Goal: Register for event/course

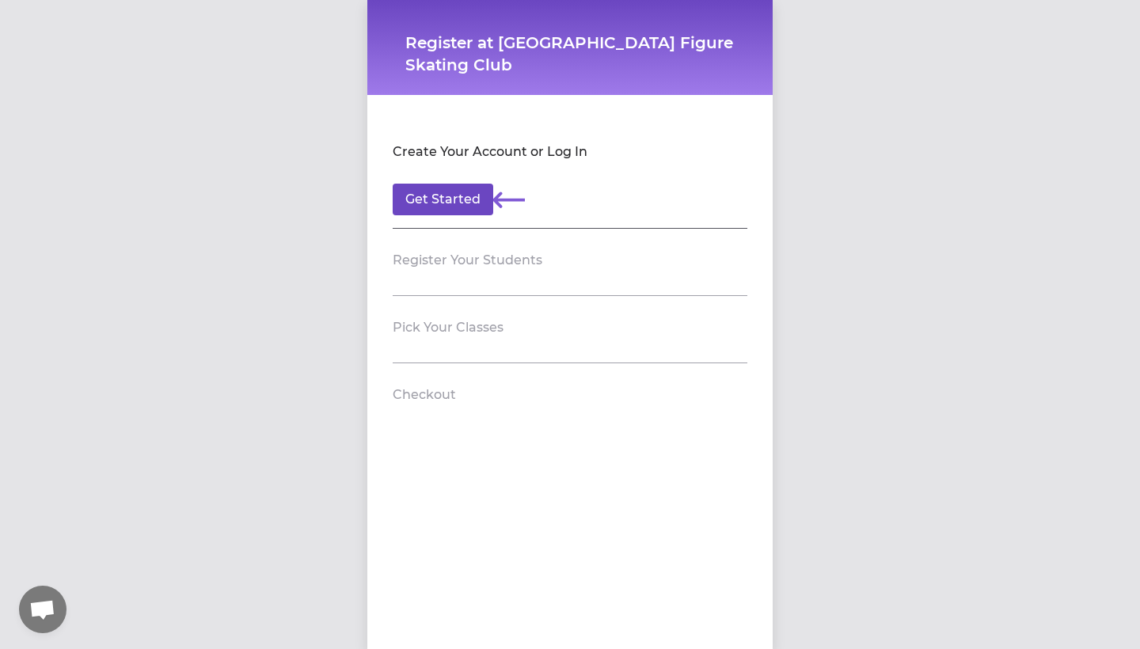
click at [449, 203] on button "Get Started" at bounding box center [443, 200] width 101 height 32
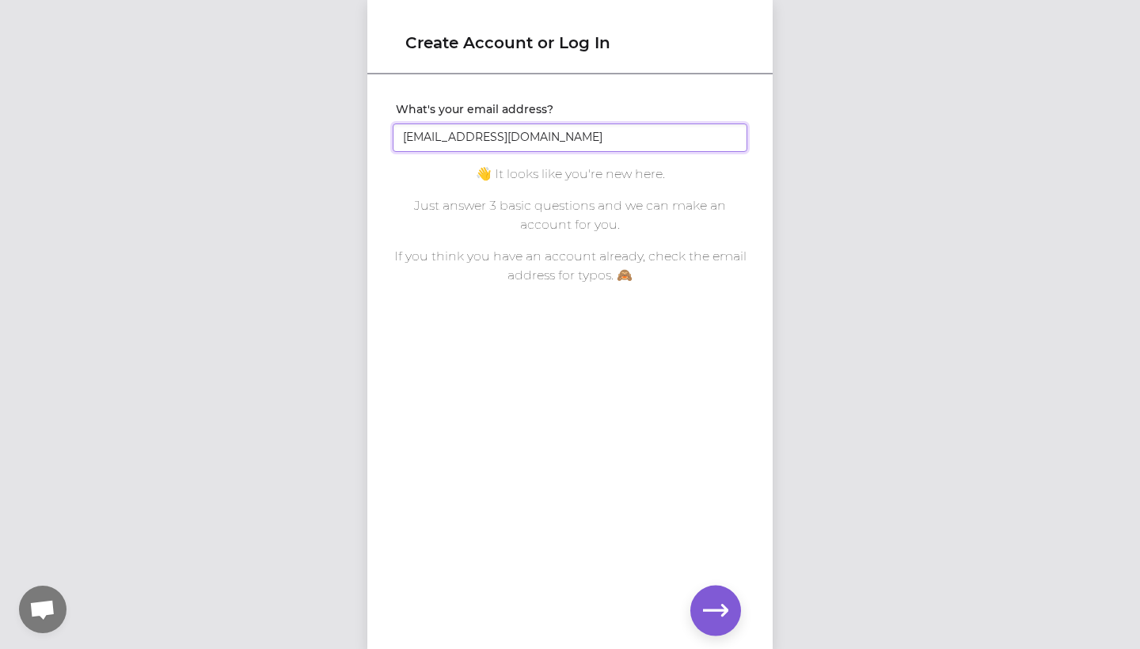
type input "[EMAIL_ADDRESS][DOMAIN_NAME]"
click at [704, 609] on icon "button" at bounding box center [715, 610] width 25 height 12
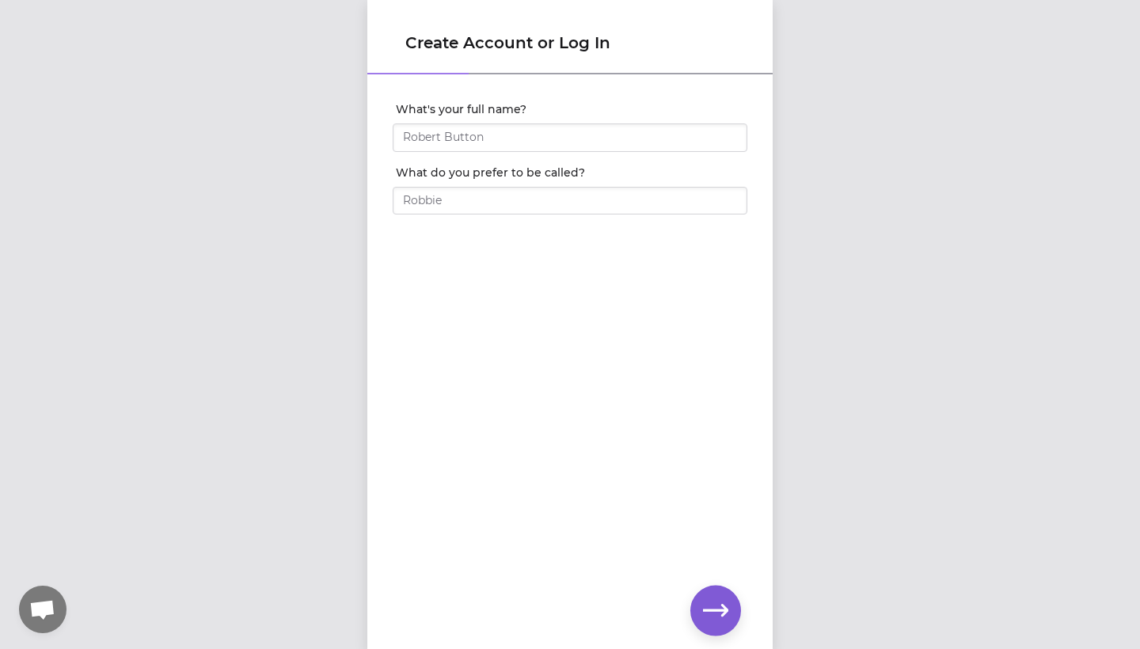
click at [618, 152] on div at bounding box center [570, 158] width 355 height 13
click at [618, 143] on input "What's your full name?" at bounding box center [570, 137] width 355 height 28
type input "[PERSON_NAME]"
drag, startPoint x: 618, startPoint y: 143, endPoint x: 608, endPoint y: 205, distance: 62.6
click at [608, 205] on input "What do you prefer to be called?" at bounding box center [570, 201] width 355 height 28
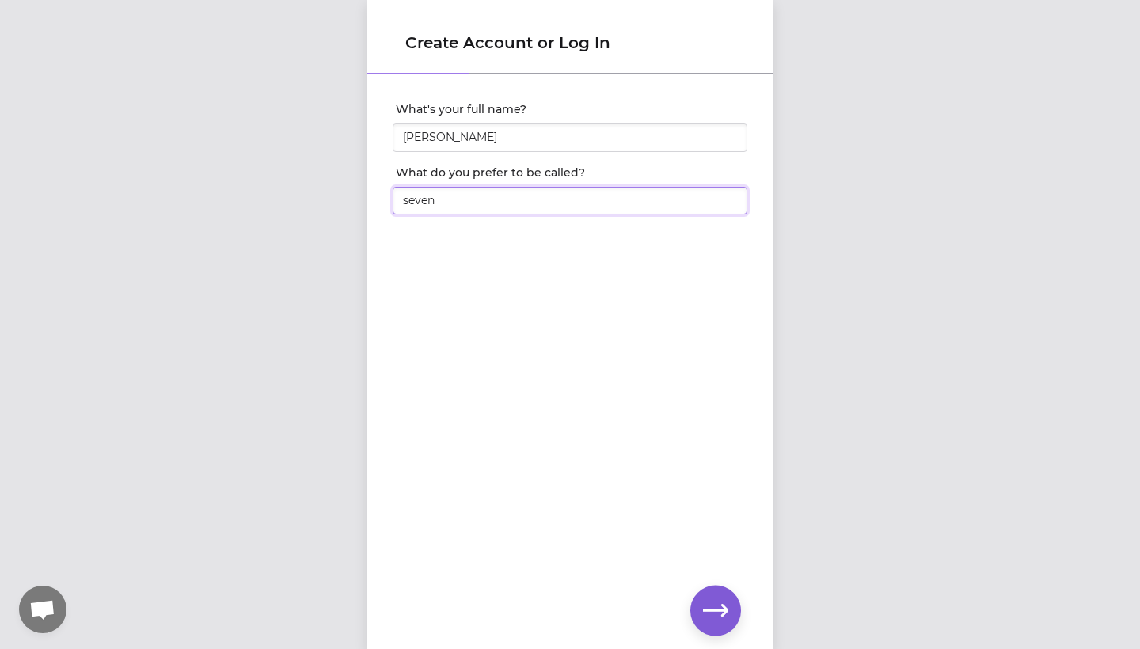
type input "seven"
click at [705, 605] on icon "button" at bounding box center [715, 610] width 25 height 25
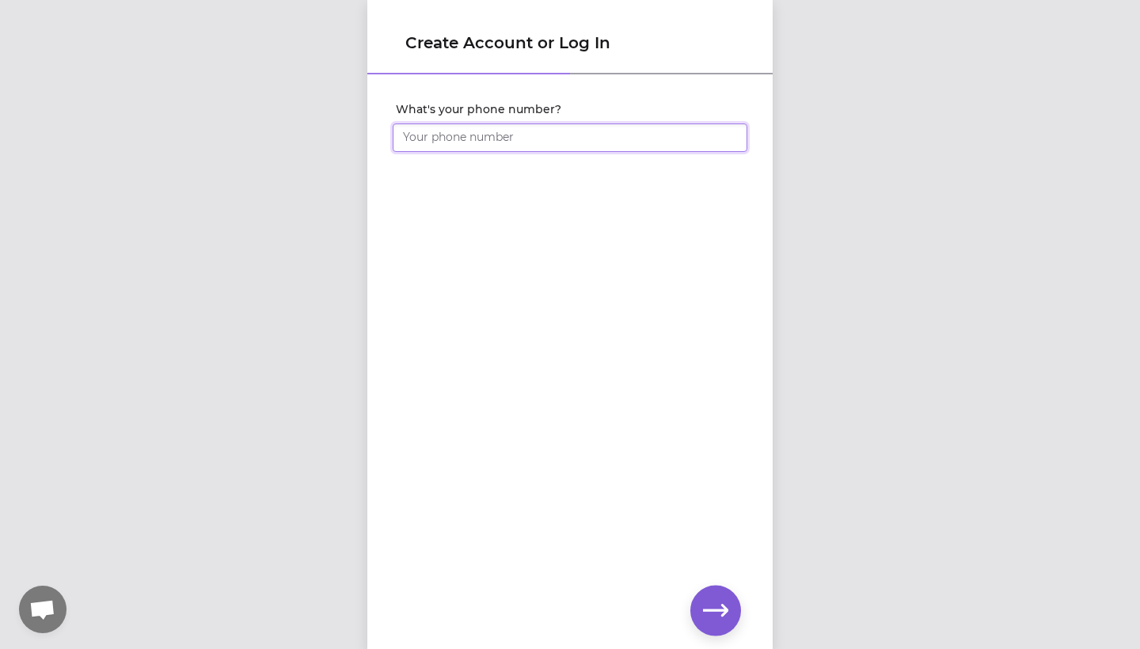
click at [604, 142] on input "What's your phone number?" at bounding box center [570, 137] width 355 height 28
type input "[PHONE_NUMBER]"
click at [715, 598] on icon "button" at bounding box center [715, 610] width 25 height 25
click at [732, 595] on button "button" at bounding box center [715, 611] width 51 height 51
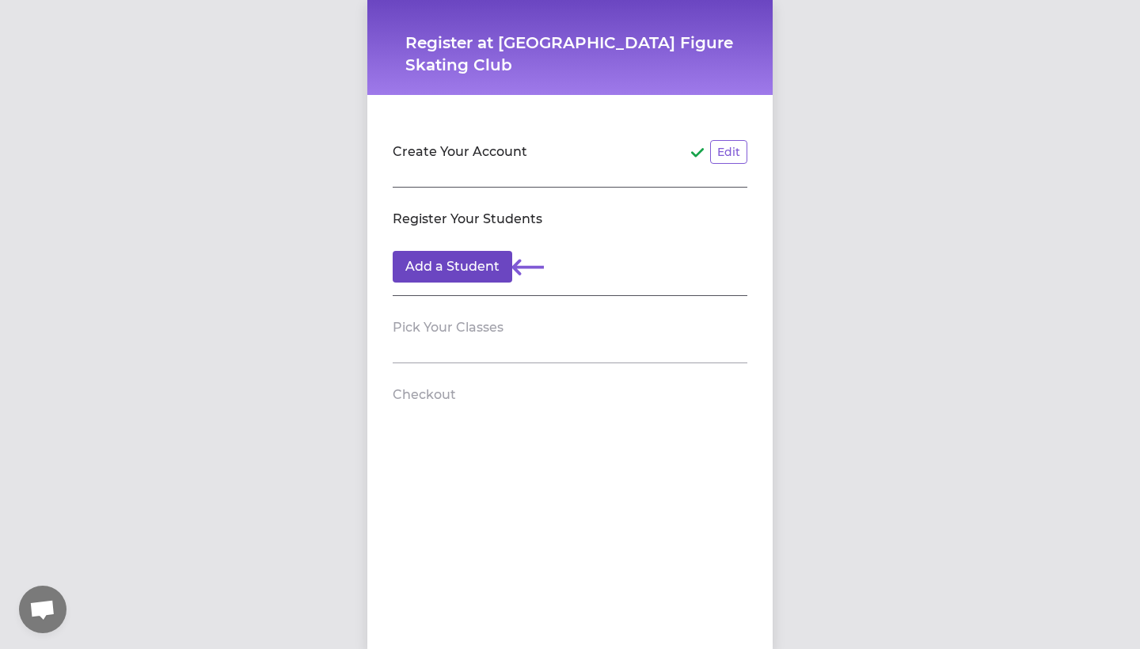
click at [476, 263] on button "Add a Student" at bounding box center [453, 267] width 120 height 32
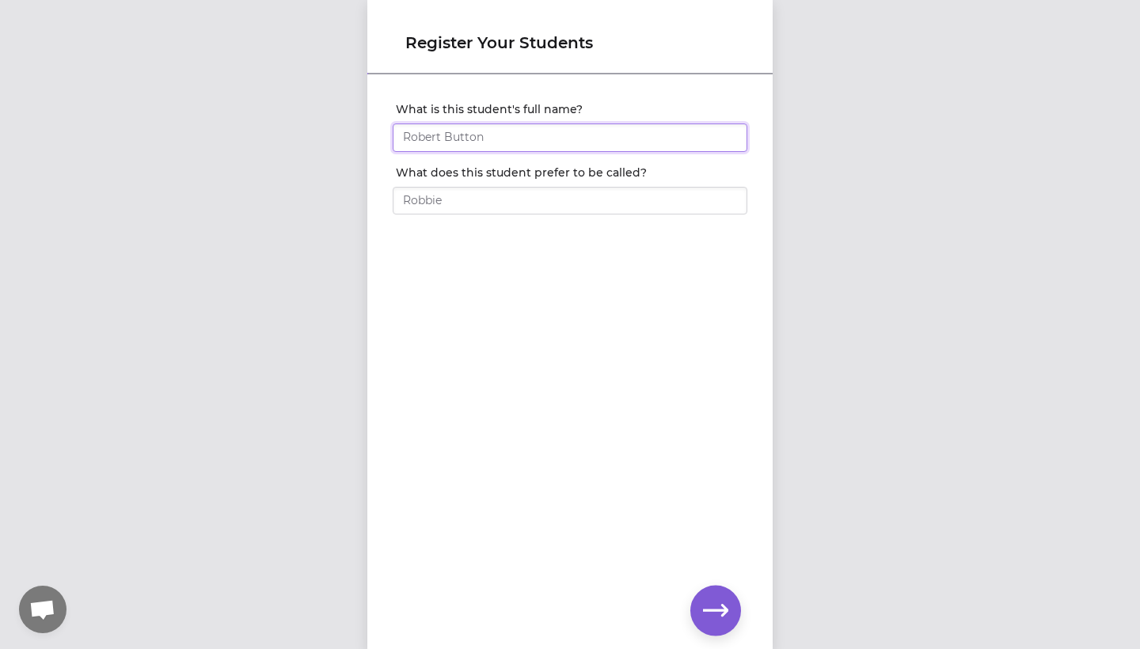
click at [569, 137] on input "What is this student's full name?" at bounding box center [570, 137] width 355 height 28
type input "[PERSON_NAME]"
click at [578, 205] on input "What does this student prefer to be called?" at bounding box center [570, 201] width 355 height 28
type input "seven"
click at [730, 601] on button "button" at bounding box center [715, 611] width 51 height 51
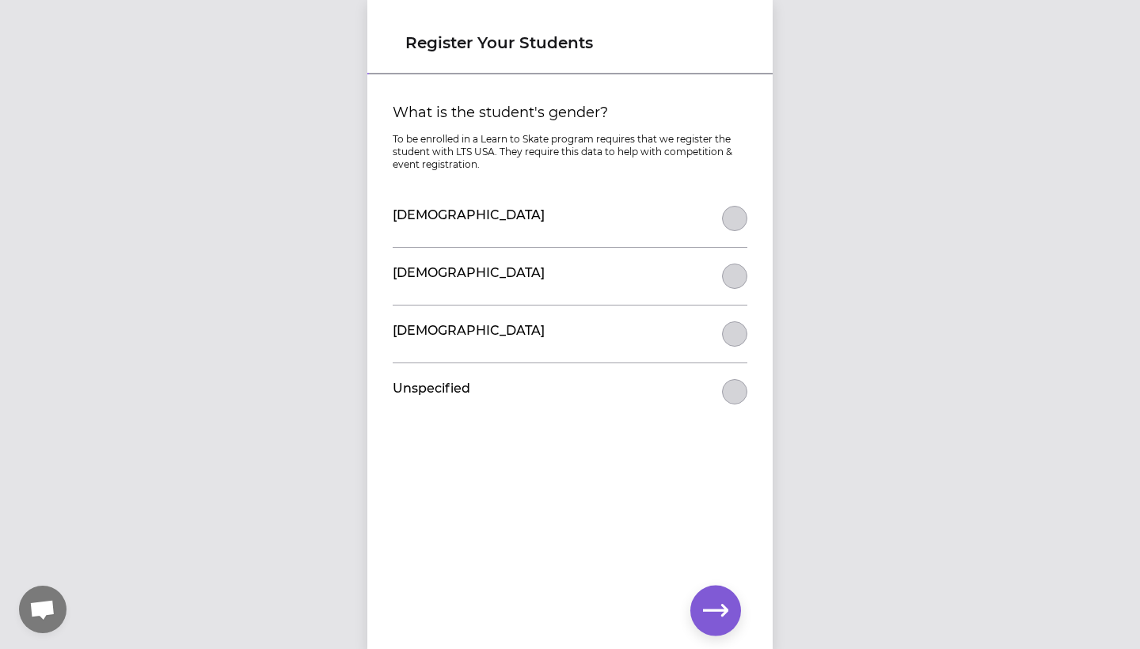
click at [731, 215] on button "What is the student's gender?" at bounding box center [734, 218] width 25 height 25
click at [719, 602] on icon "button" at bounding box center [715, 610] width 25 height 25
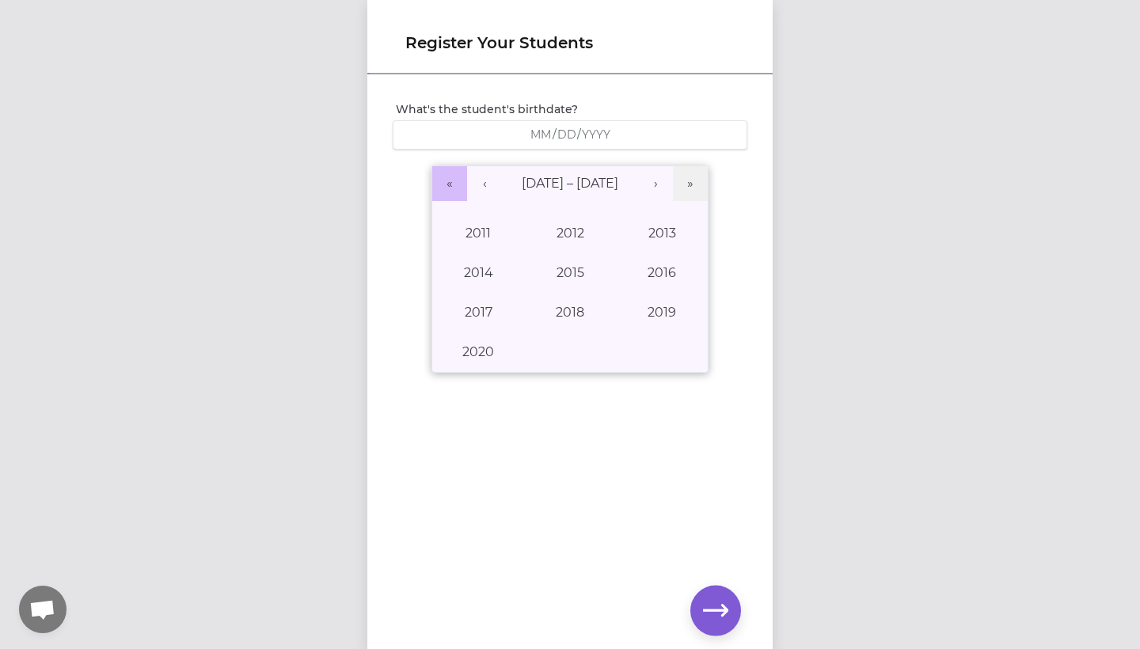
click at [449, 189] on button "«" at bounding box center [449, 183] width 35 height 35
click at [693, 192] on button "»" at bounding box center [690, 183] width 35 height 35
click at [693, 191] on button "»" at bounding box center [690, 183] width 35 height 35
click at [482, 184] on button "‹" at bounding box center [484, 183] width 35 height 35
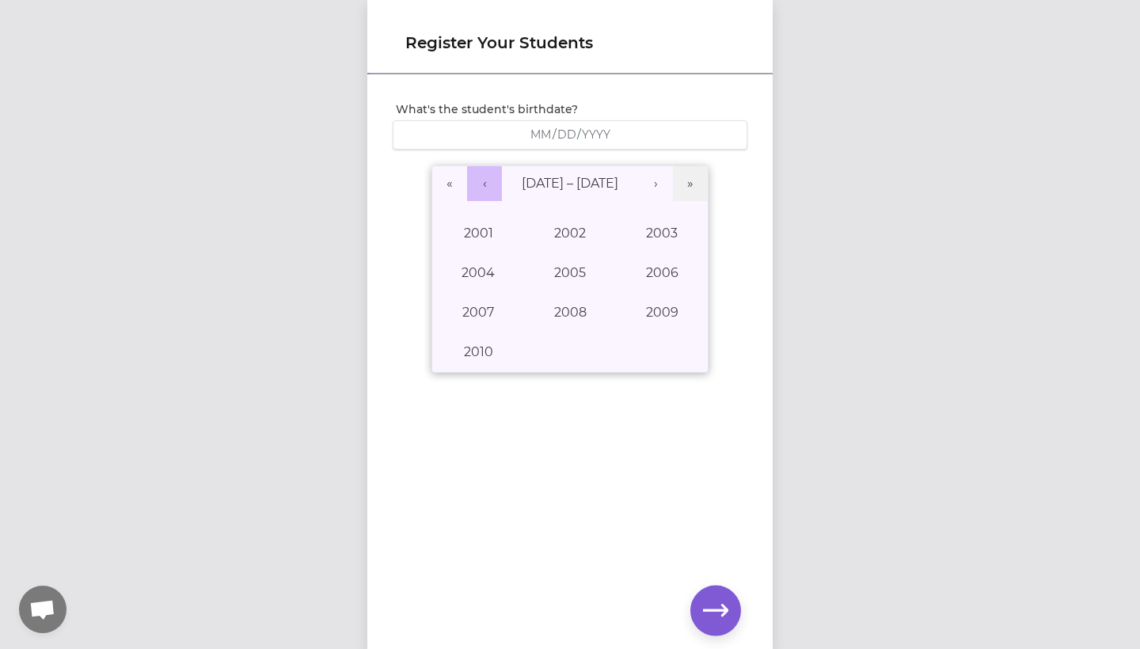
click at [488, 181] on button "‹" at bounding box center [484, 183] width 35 height 35
click at [659, 179] on button "›" at bounding box center [655, 183] width 35 height 35
click at [481, 262] on button "2004" at bounding box center [478, 273] width 92 height 40
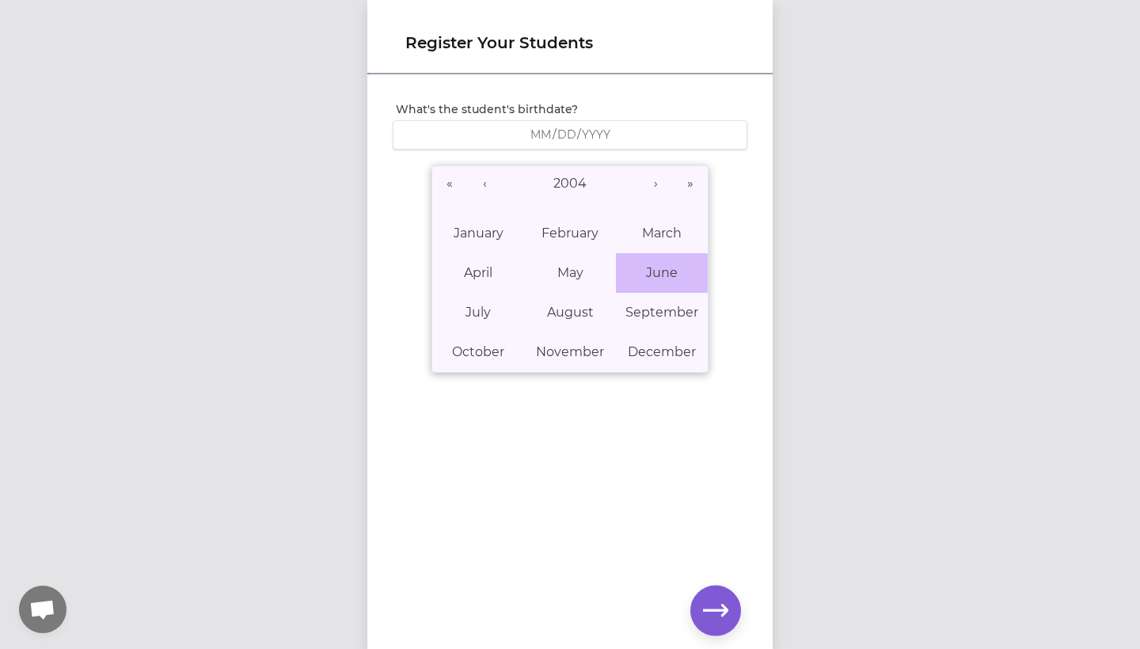
click at [645, 273] on button "June" at bounding box center [662, 273] width 92 height 40
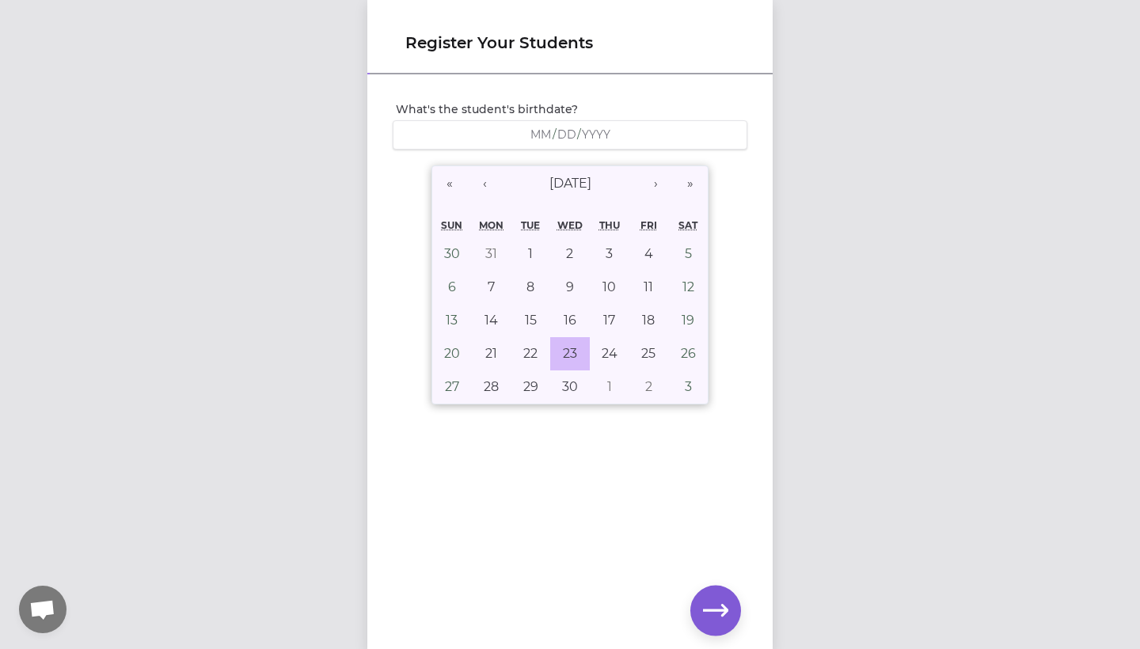
click at [568, 350] on abbr "23" at bounding box center [570, 353] width 14 height 15
type input "[DATE]"
type input "6"
type input "23"
type input "2004"
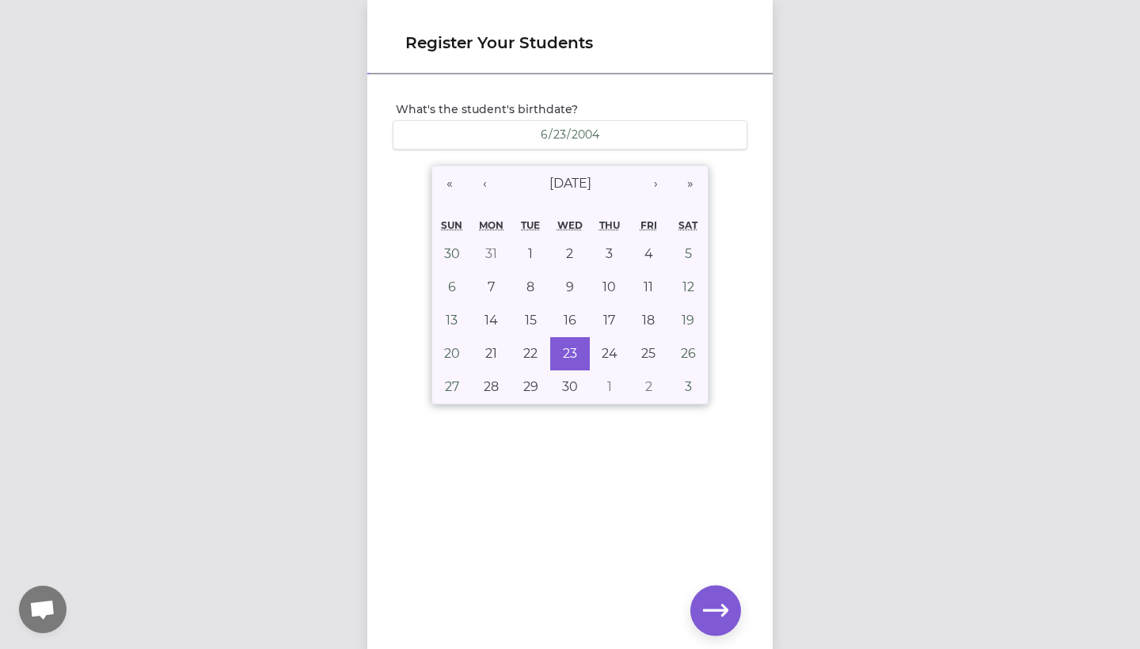
click at [708, 599] on icon "button" at bounding box center [715, 610] width 25 height 25
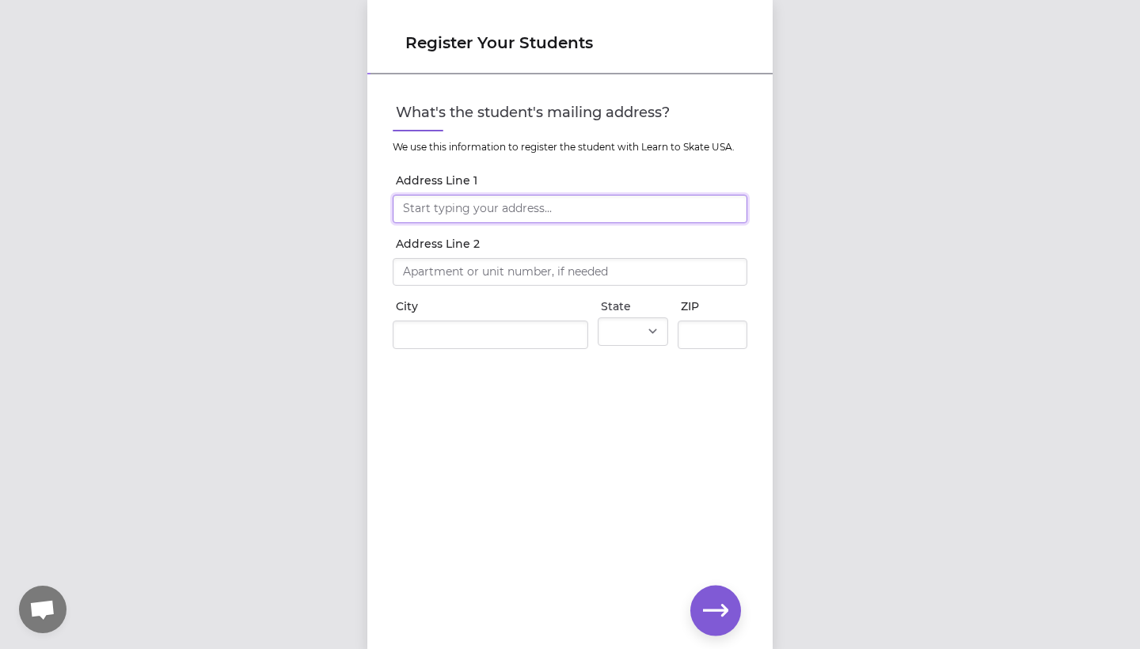
click at [599, 197] on input "Address Line 1" at bounding box center [570, 209] width 355 height 28
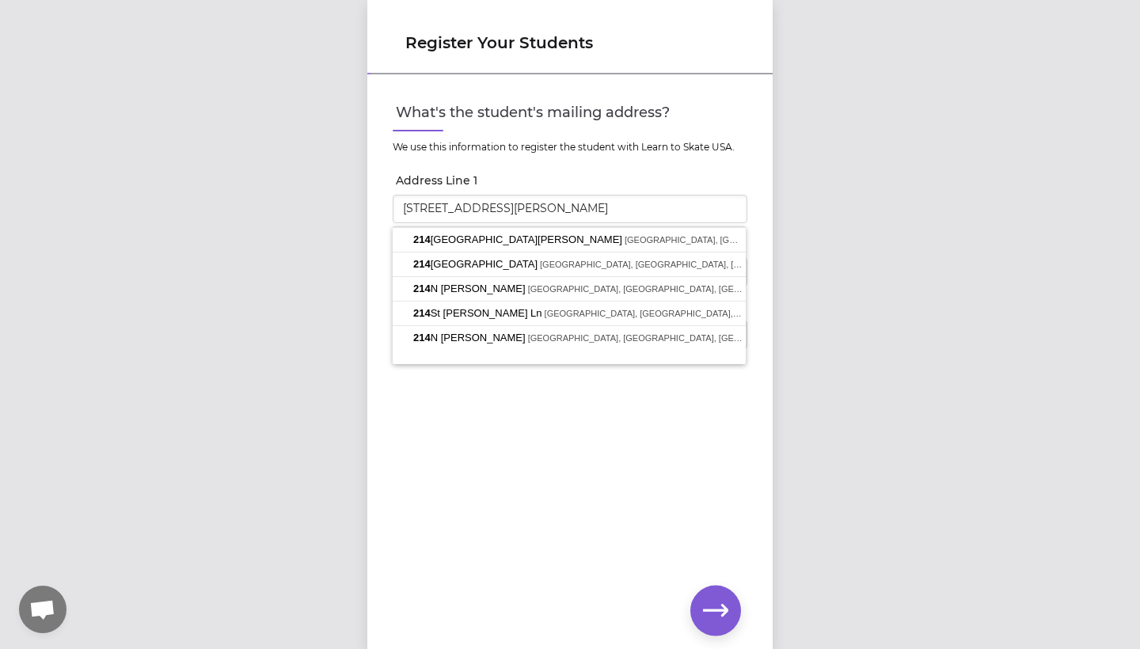
type input "[STREET_ADDRESS][PERSON_NAME]"
type input "[GEOGRAPHIC_DATA]"
type input "[STREET_ADDRESS][PERSON_NAME]"
select select "WA"
type input "99206"
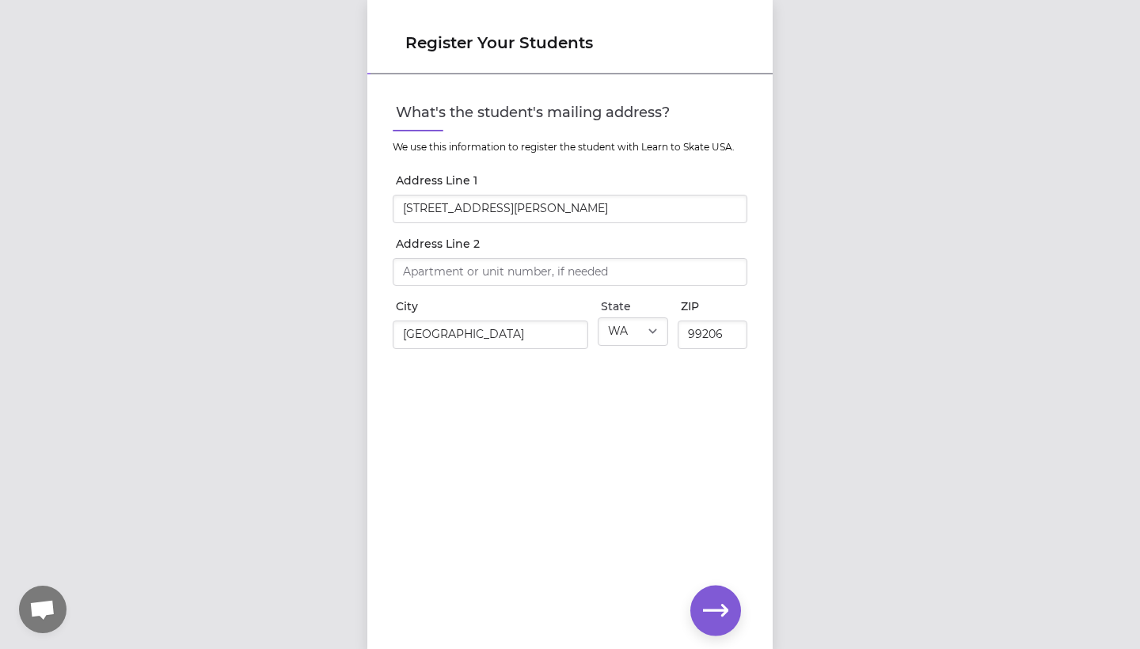
click at [453, 207] on input "[STREET_ADDRESS][PERSON_NAME]" at bounding box center [570, 209] width 355 height 28
drag, startPoint x: 462, startPoint y: 215, endPoint x: 434, endPoint y: 207, distance: 28.8
click at [434, 207] on input "[STREET_ADDRESS][PERSON_NAME]" at bounding box center [570, 209] width 355 height 28
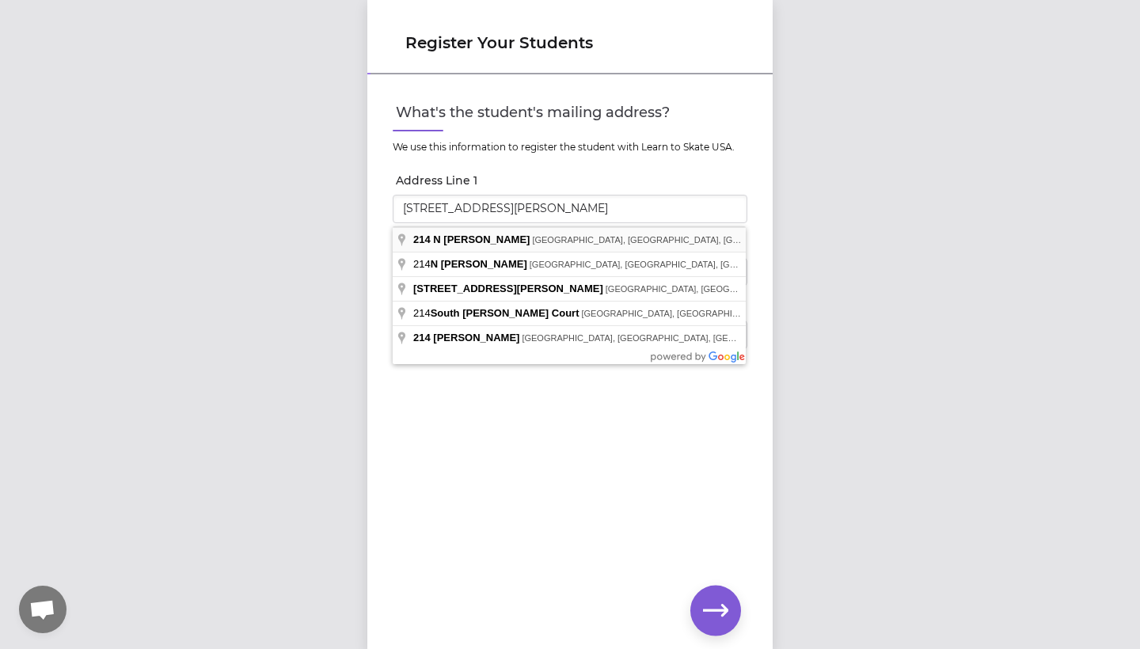
type input "[STREET_ADDRESS][PERSON_NAME]"
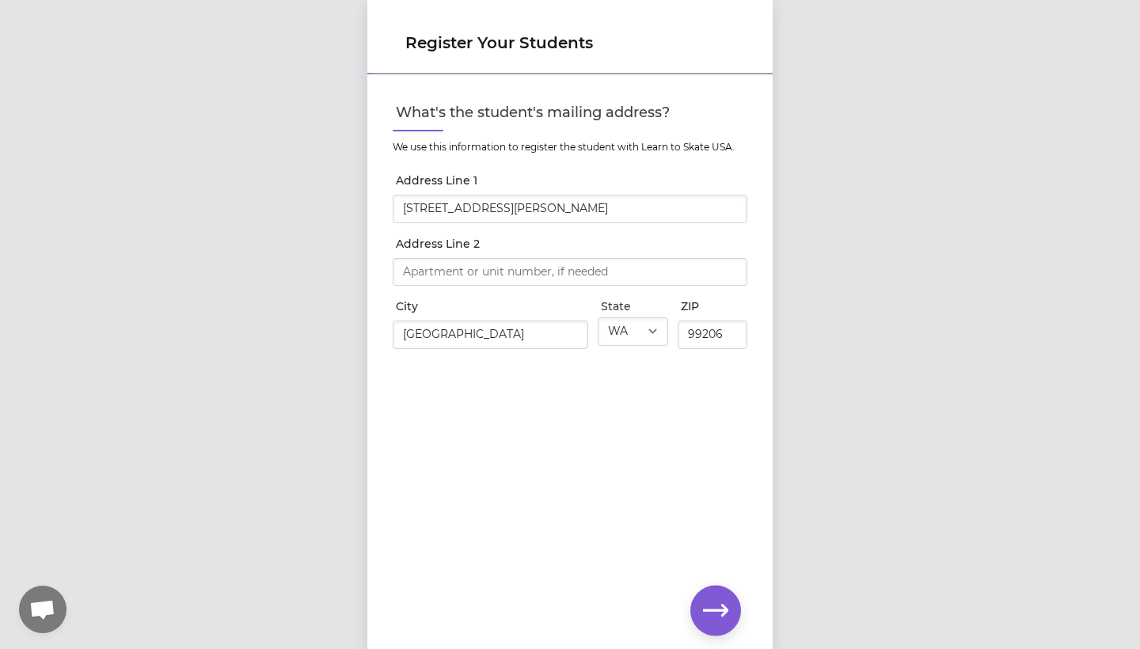
click at [706, 625] on button "button" at bounding box center [715, 611] width 51 height 51
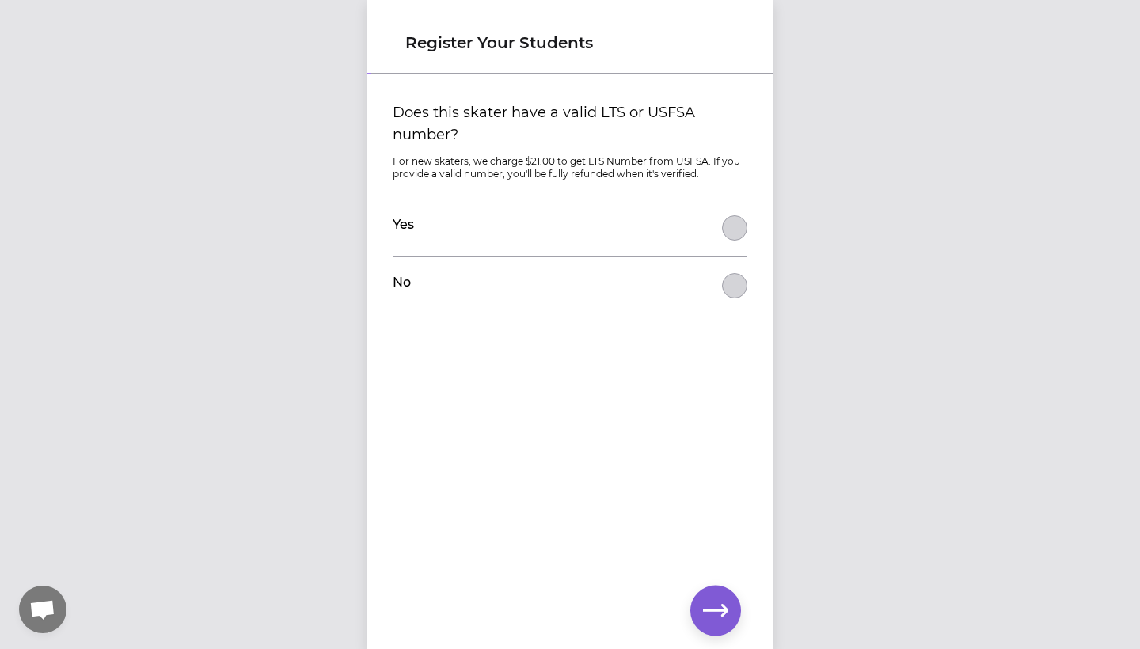
click at [407, 279] on label "No" at bounding box center [402, 282] width 18 height 19
click at [722, 241] on button "Does this skater have a valid LTS or USFSA number?" at bounding box center [734, 227] width 25 height 25
click at [681, 301] on div "No" at bounding box center [570, 285] width 355 height 57
click at [747, 275] on div "Does this skater have a valid LTS or USFSA number? For new skaters, we charge $…" at bounding box center [570, 202] width 380 height 226
click at [735, 281] on button "Does this skater have a valid LTS or USFSA number?" at bounding box center [734, 285] width 25 height 25
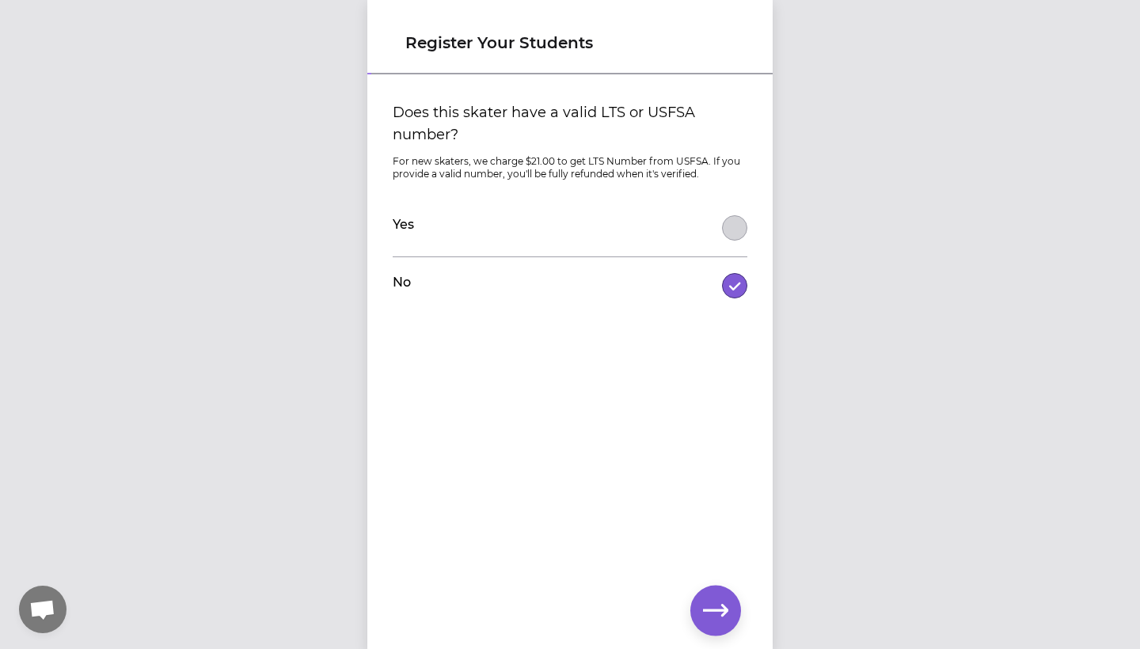
click at [714, 597] on button "button" at bounding box center [715, 611] width 51 height 51
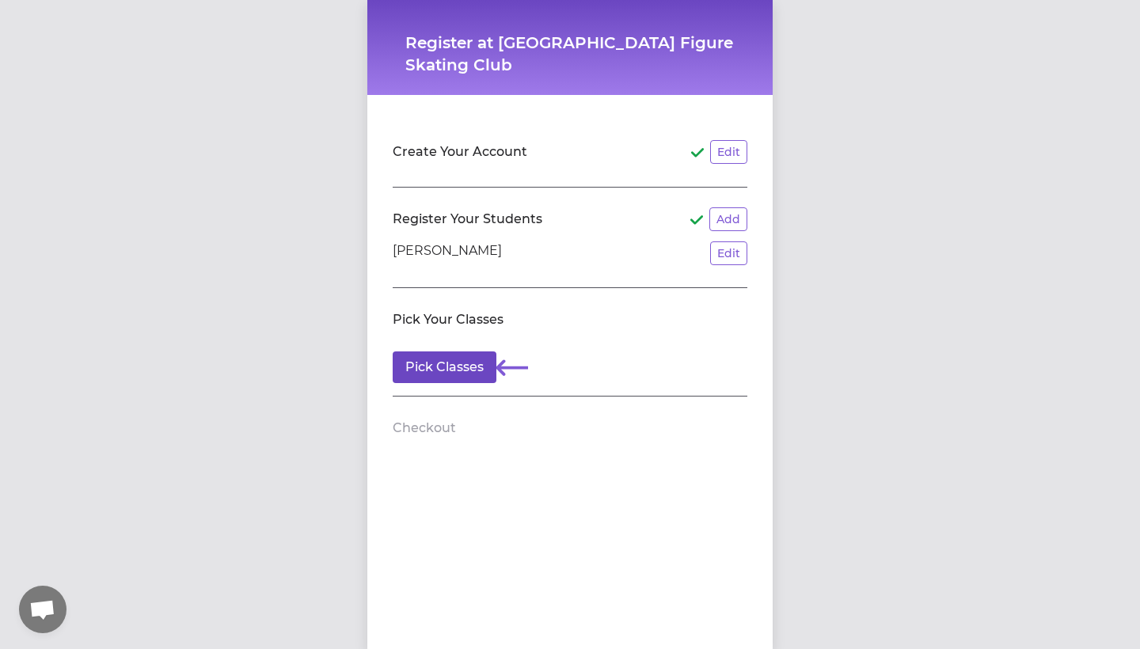
click at [462, 354] on button "Pick Classes" at bounding box center [445, 367] width 104 height 32
